Goal: Navigation & Orientation: Understand site structure

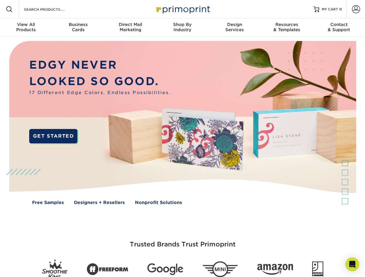
click at [182, 139] on img at bounding box center [182, 127] width 361 height 180
click at [9, 9] on span at bounding box center [9, 9] width 7 height 7
click at [355, 9] on span at bounding box center [356, 9] width 8 height 8
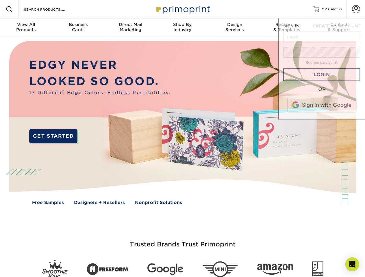
click at [26, 28] on div "View All Products" at bounding box center [26, 27] width 52 height 10
click at [78, 28] on div "Business Cards" at bounding box center [78, 27] width 52 height 10
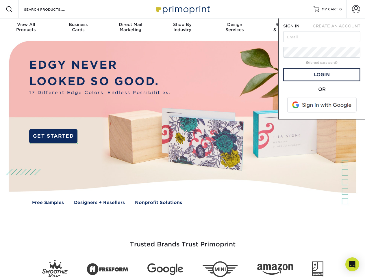
click at [130, 28] on div "Direct Mail Marketing" at bounding box center [130, 27] width 52 height 10
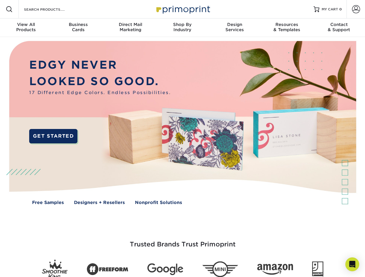
click at [182, 28] on div "Shop By Industry" at bounding box center [182, 27] width 52 height 10
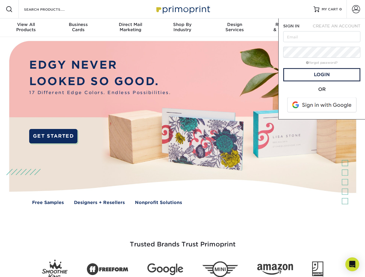
click at [234, 28] on div "Design Services" at bounding box center [234, 27] width 52 height 10
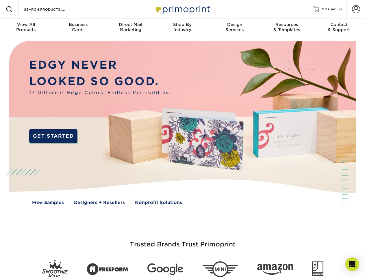
click at [286, 28] on div "Resources & Templates" at bounding box center [286, 27] width 52 height 10
click at [339, 28] on div "Contact & Support" at bounding box center [339, 27] width 52 height 10
